Goal: Navigation & Orientation: Find specific page/section

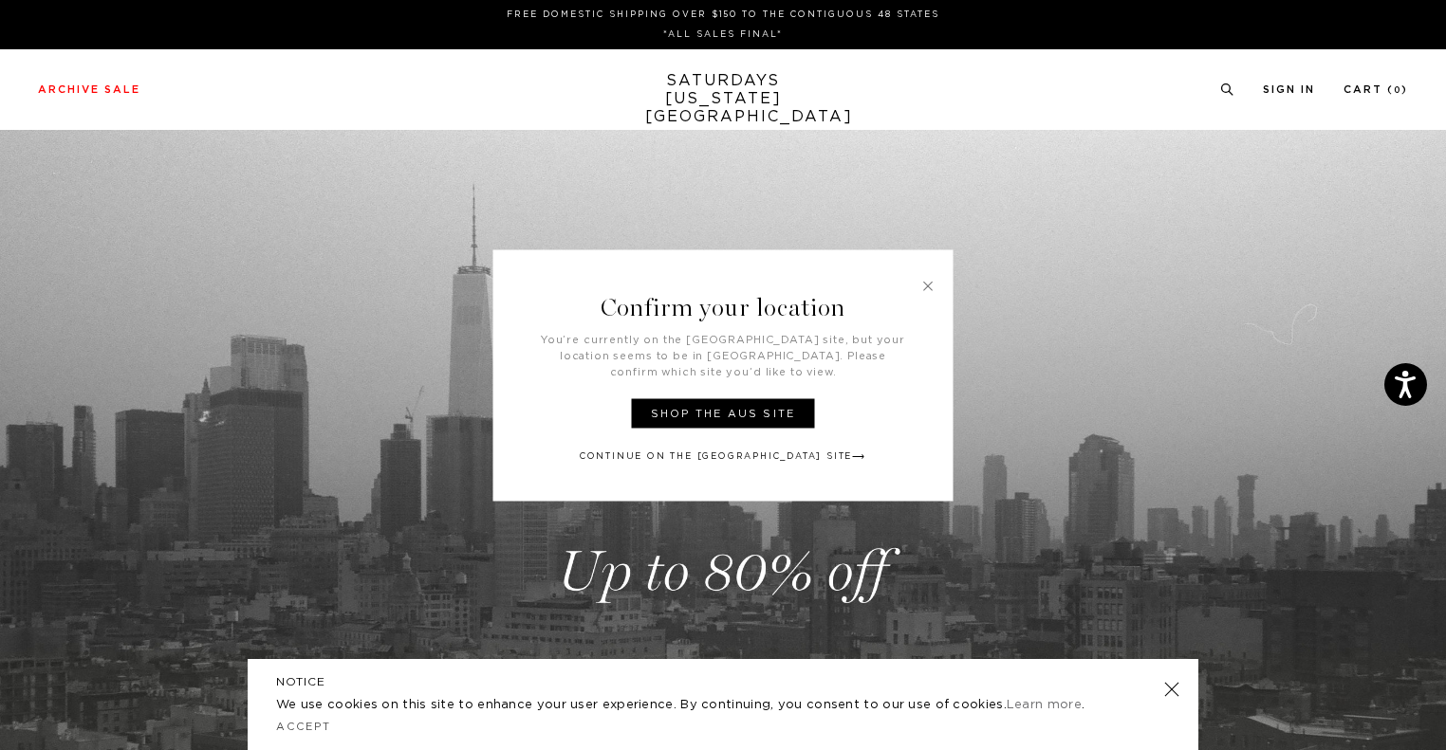
click at [734, 449] on link "Continue on the USA Site" at bounding box center [723, 456] width 286 height 14
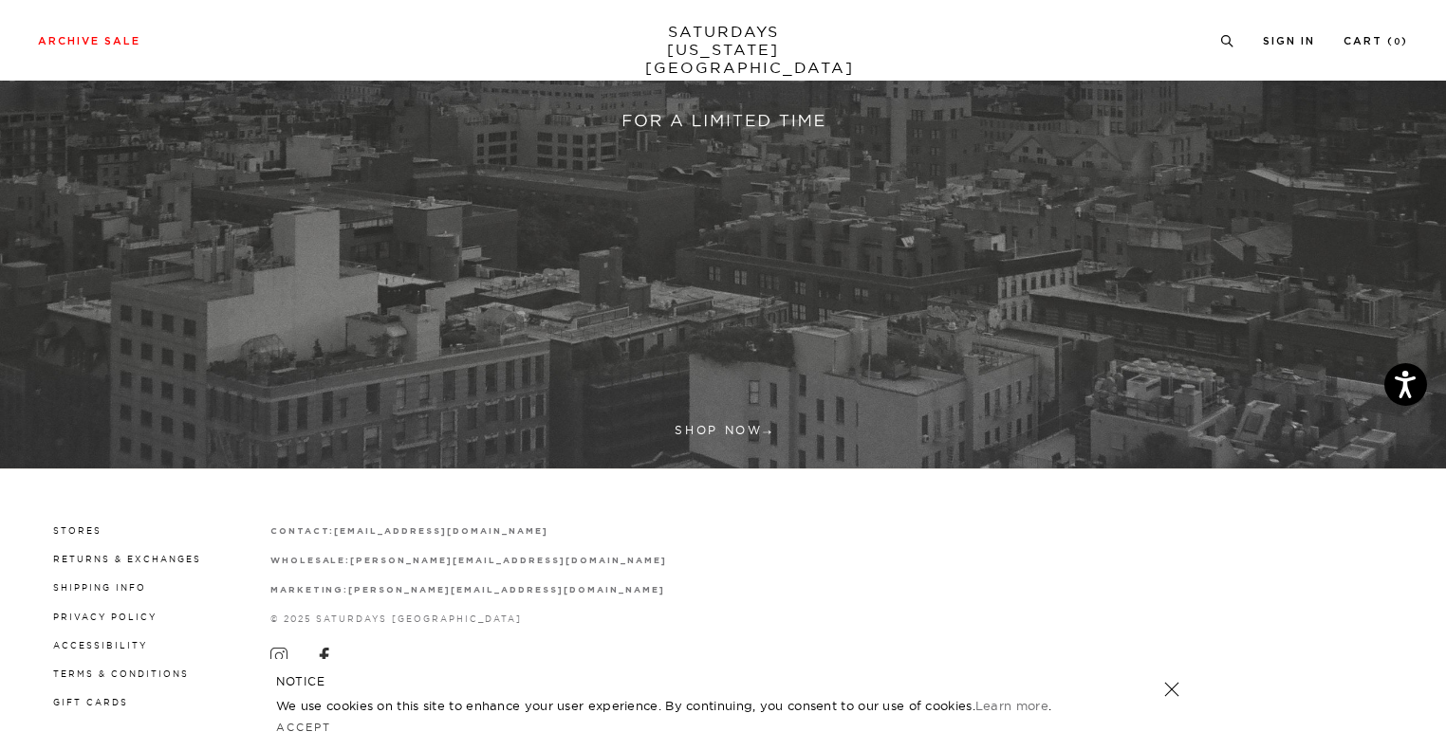
scroll to position [560, 0]
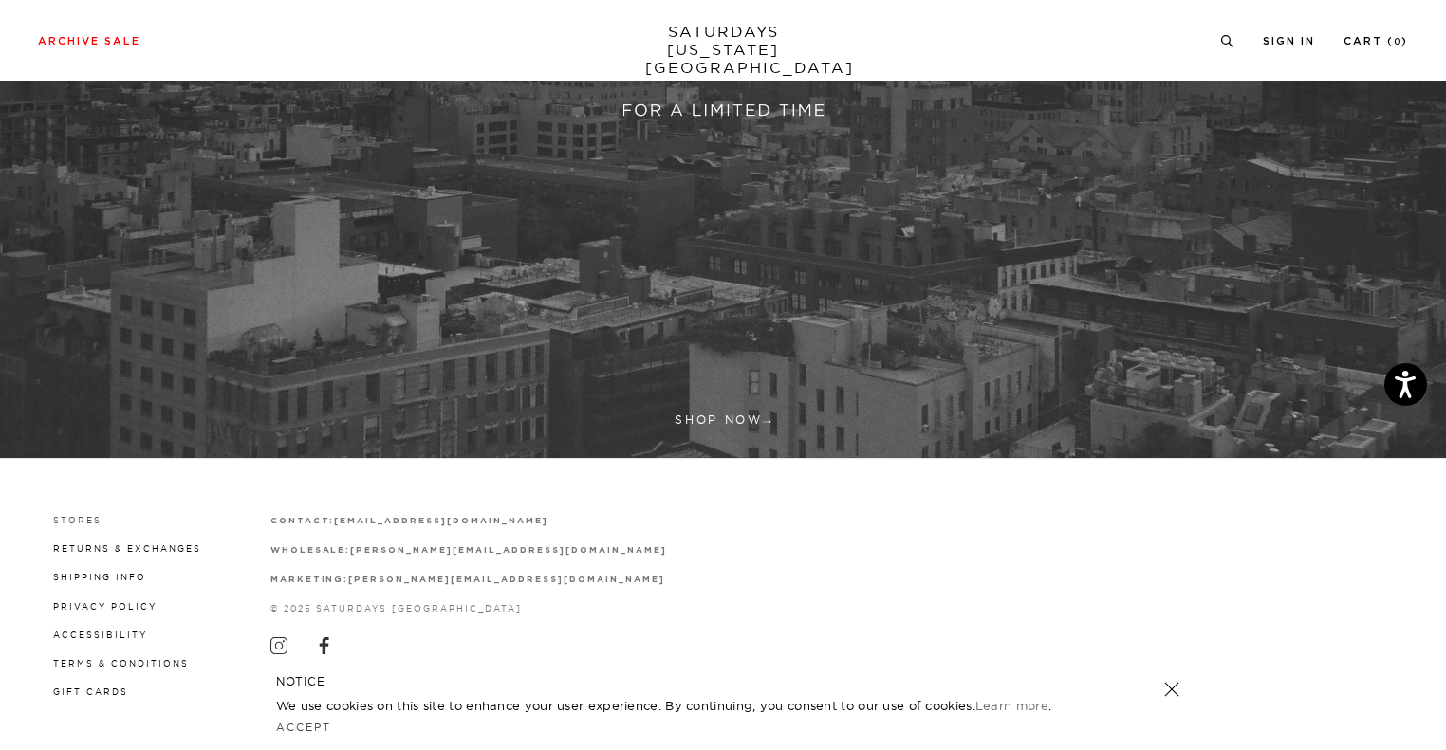
click at [83, 515] on link "Stores" at bounding box center [77, 520] width 48 height 10
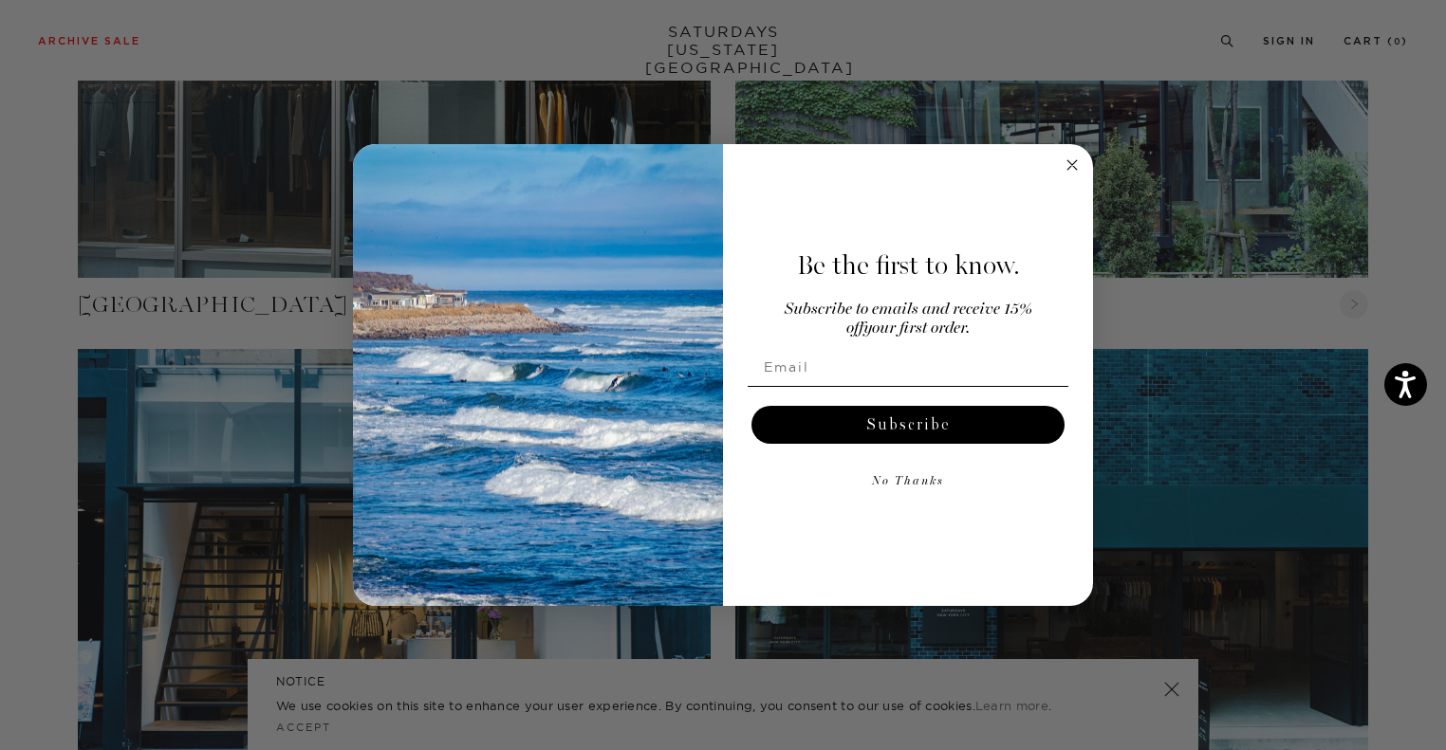
scroll to position [1613, 0]
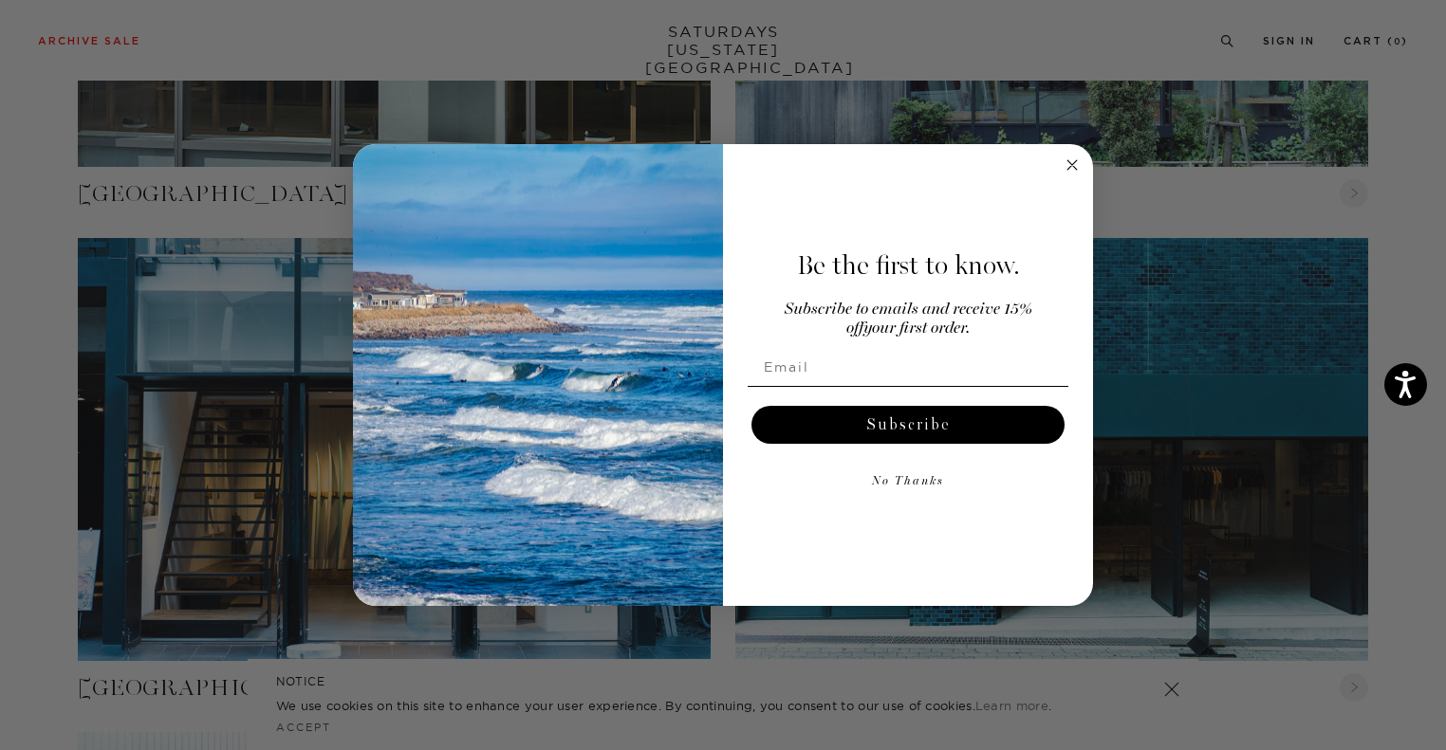
click at [1074, 157] on circle "Close dialog" at bounding box center [1072, 165] width 22 height 22
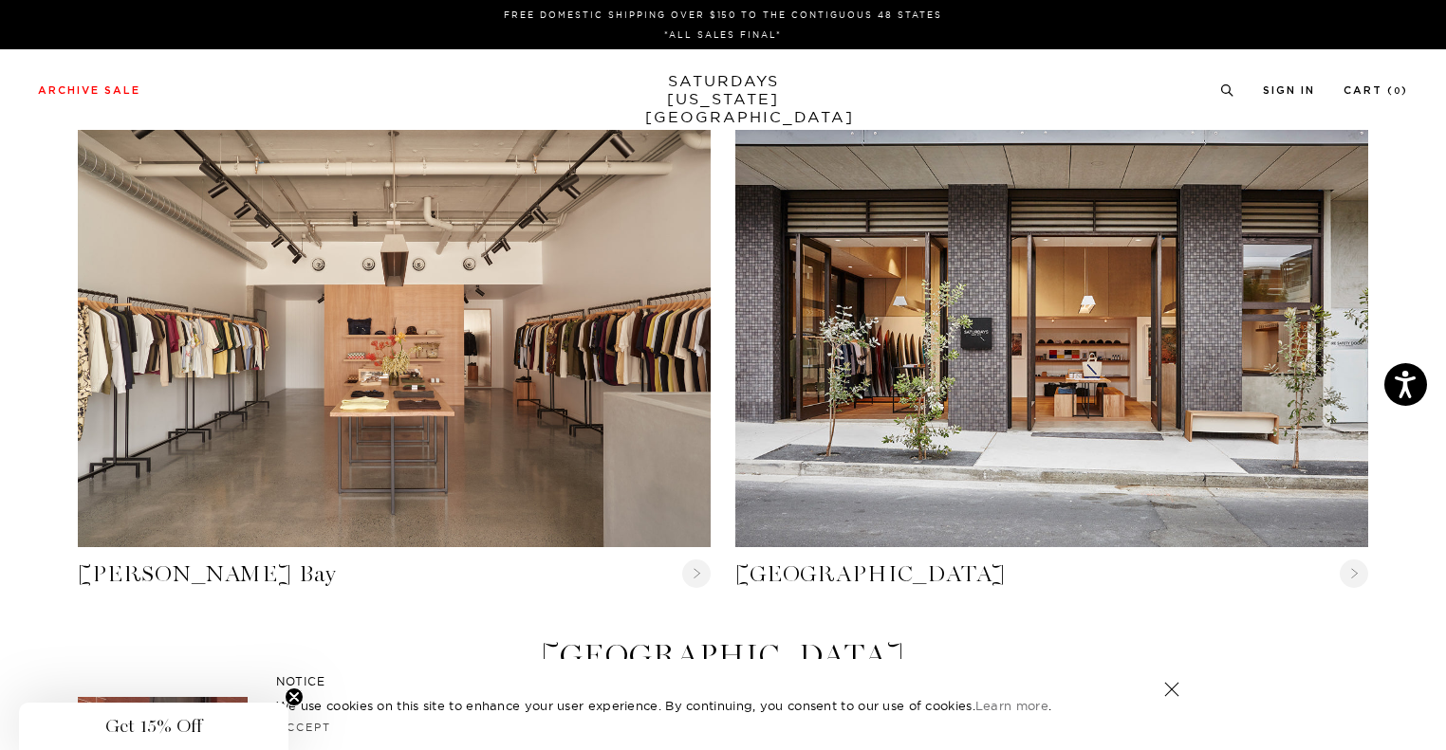
scroll to position [0, 0]
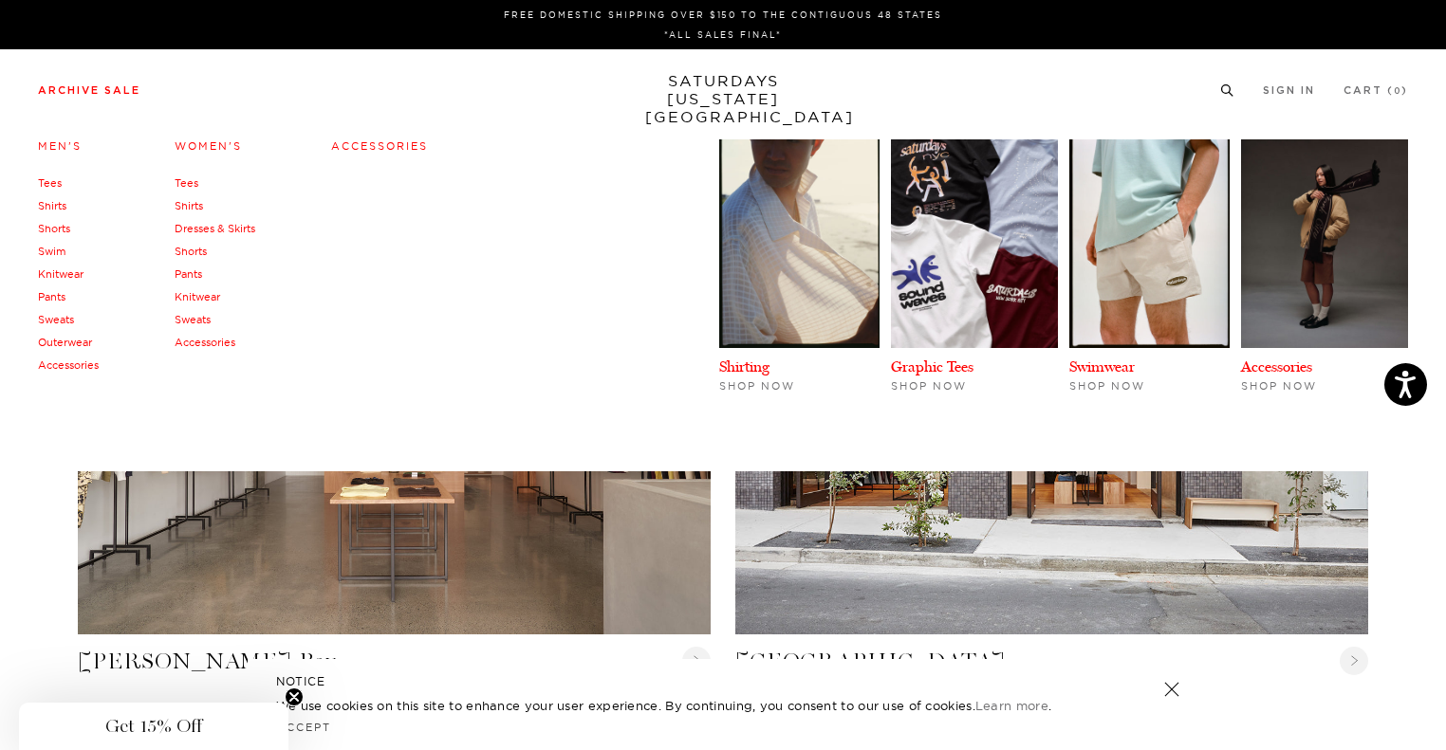
click at [69, 93] on link "Archive Sale" at bounding box center [89, 90] width 102 height 10
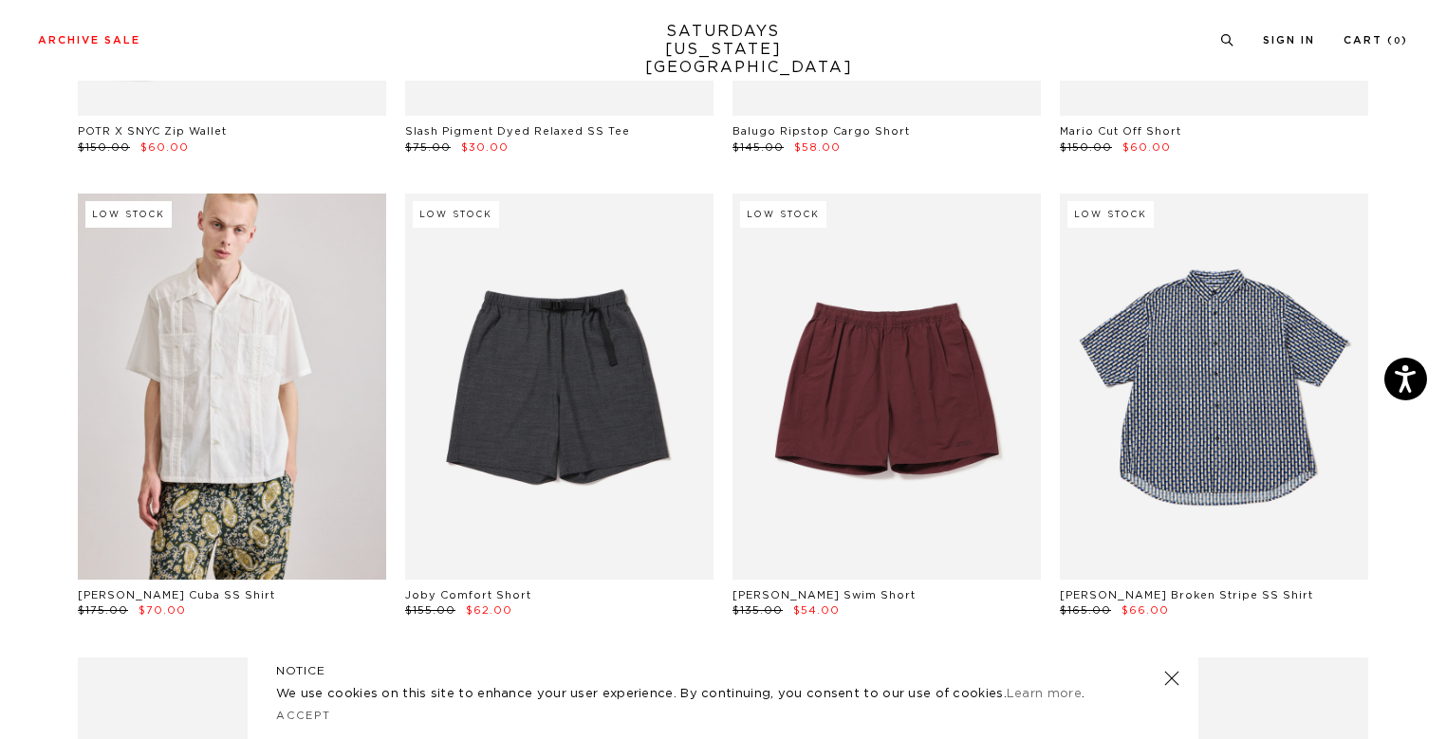
scroll to position [2593, 0]
